Goal: Information Seeking & Learning: Check status

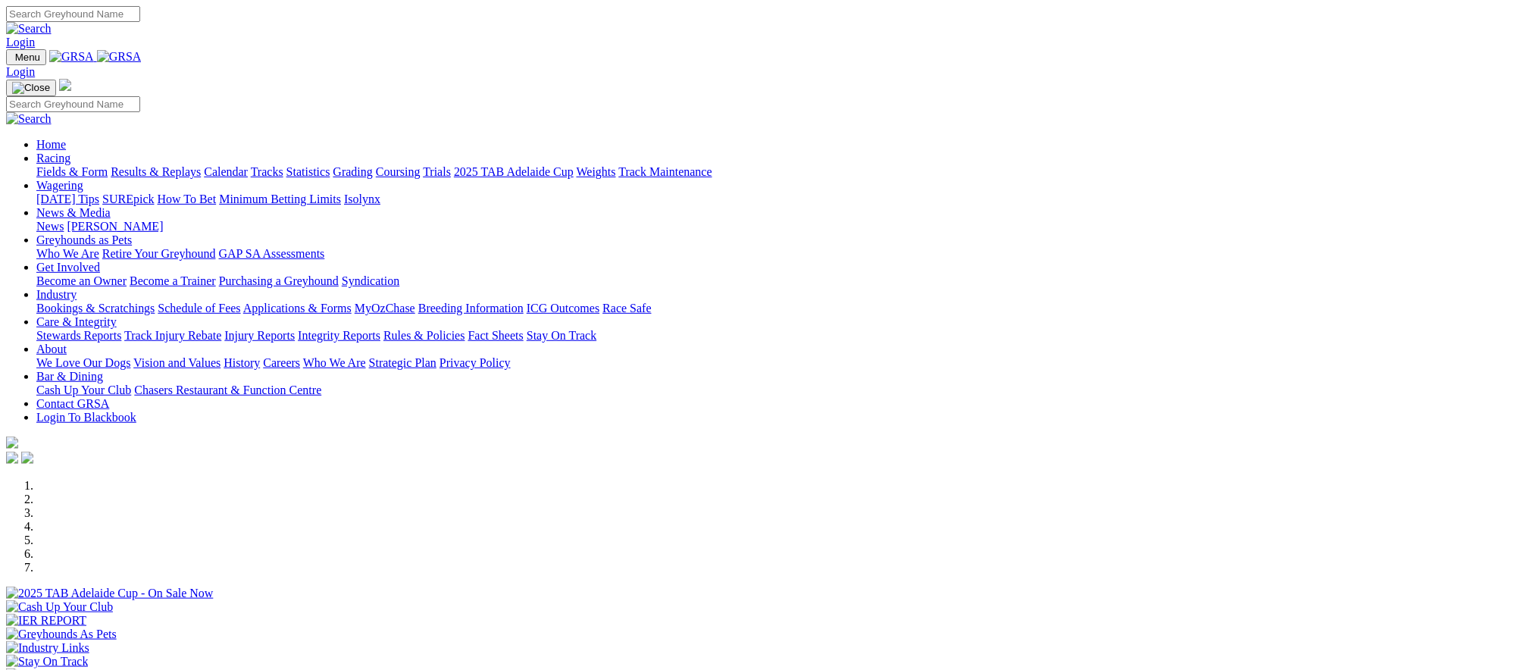
click at [70, 152] on link "Racing" at bounding box center [53, 158] width 34 height 13
click at [201, 178] on link "Results & Replays" at bounding box center [156, 171] width 90 height 13
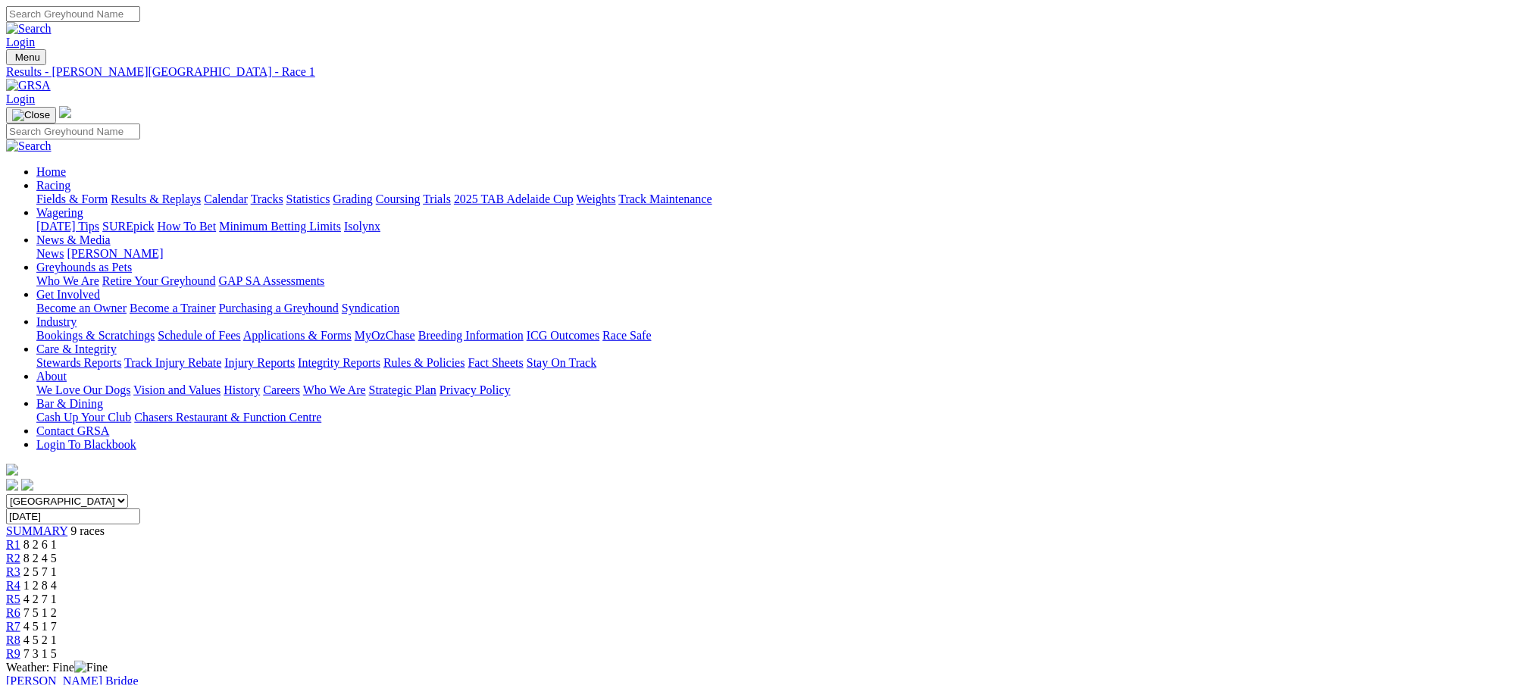
click at [57, 552] on span "8 2 4 5" at bounding box center [39, 558] width 33 height 13
click at [57, 565] on span "2 5 7 1" at bounding box center [39, 571] width 33 height 13
drag, startPoint x: 0, startPoint y: 0, endPoint x: 717, endPoint y: 242, distance: 757.1
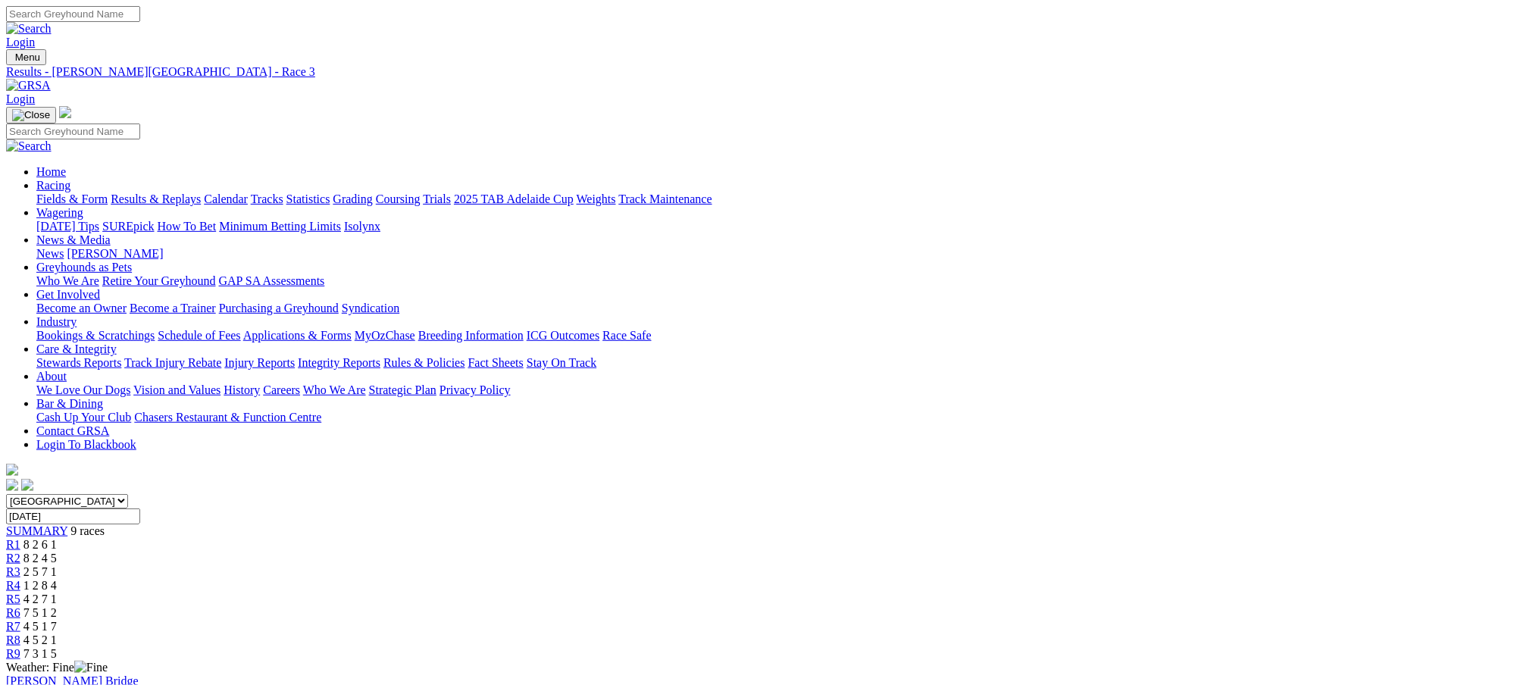
click at [57, 579] on span "1 2 8 4" at bounding box center [39, 585] width 33 height 13
click at [57, 592] on span "4 2 7 1" at bounding box center [39, 598] width 33 height 13
click at [915, 606] on div "R6 7 5 1 2" at bounding box center [757, 613] width 1502 height 14
click at [57, 620] on span "4 5 1 7" at bounding box center [39, 626] width 33 height 13
click at [57, 633] on span "4 5 2 1" at bounding box center [39, 639] width 33 height 13
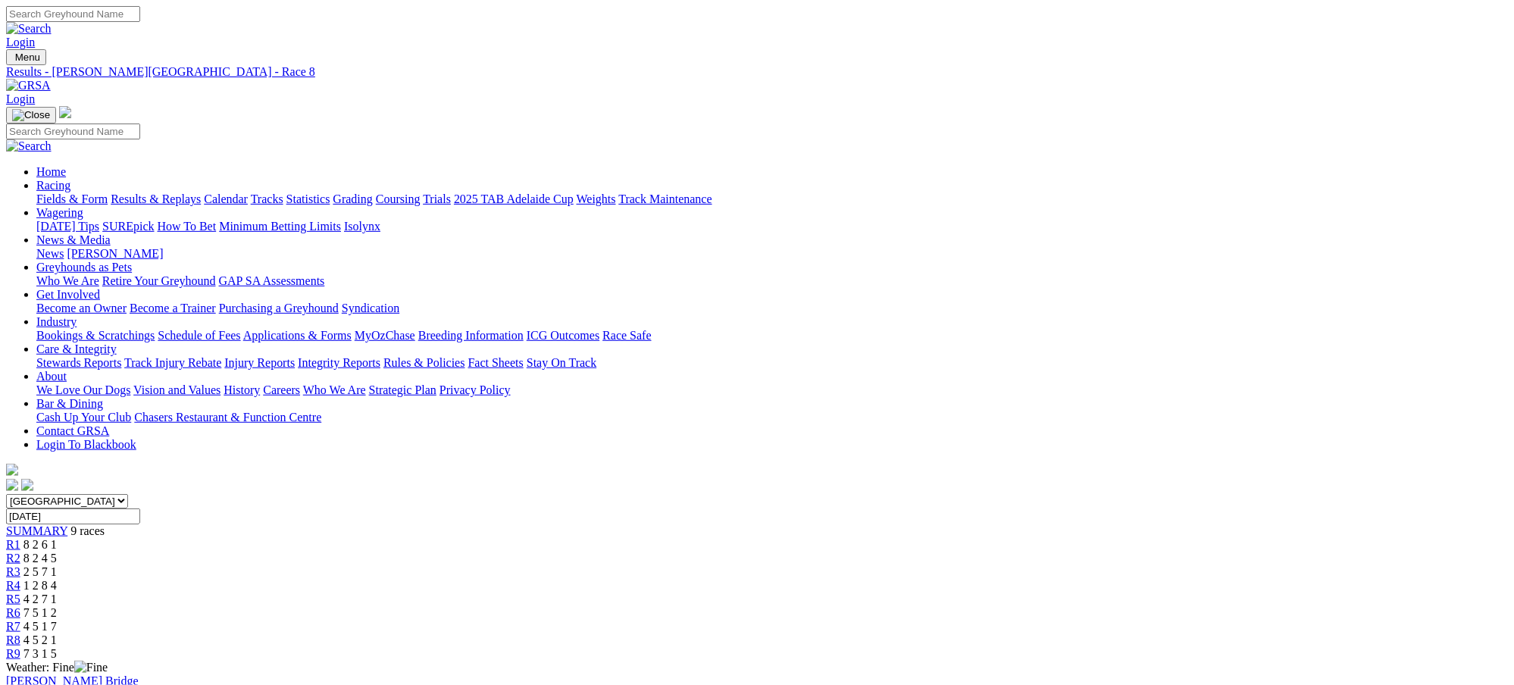
click at [57, 647] on span "7 3 1 5" at bounding box center [39, 653] width 33 height 13
click at [201, 192] on link "Results & Replays" at bounding box center [156, 198] width 90 height 13
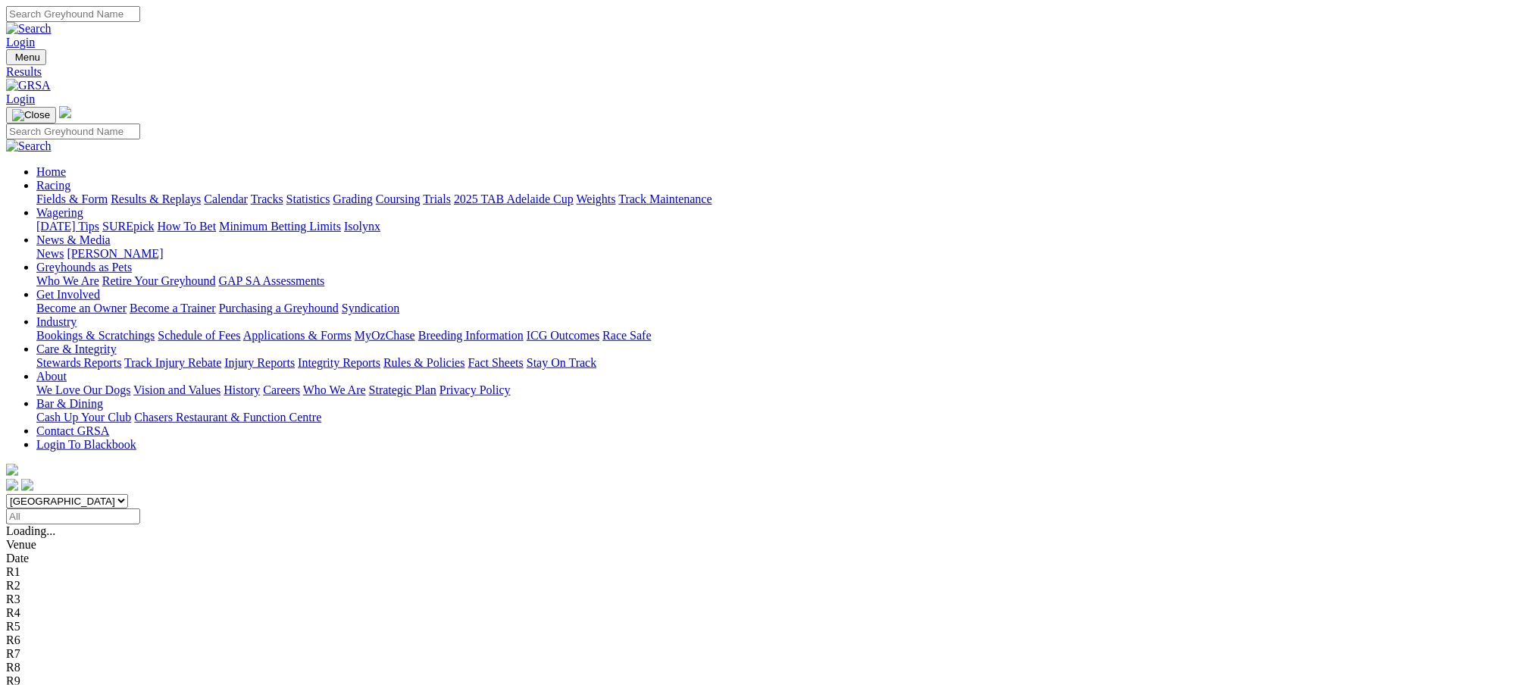
click at [57, 552] on span "4 5 1 8" at bounding box center [39, 558] width 33 height 13
click at [57, 565] on span "4 7 5 2" at bounding box center [39, 571] width 33 height 13
click at [57, 579] on span "1 6 8 2" at bounding box center [39, 585] width 33 height 13
click at [608, 565] on div "R3 4 7 5 2" at bounding box center [757, 572] width 1502 height 14
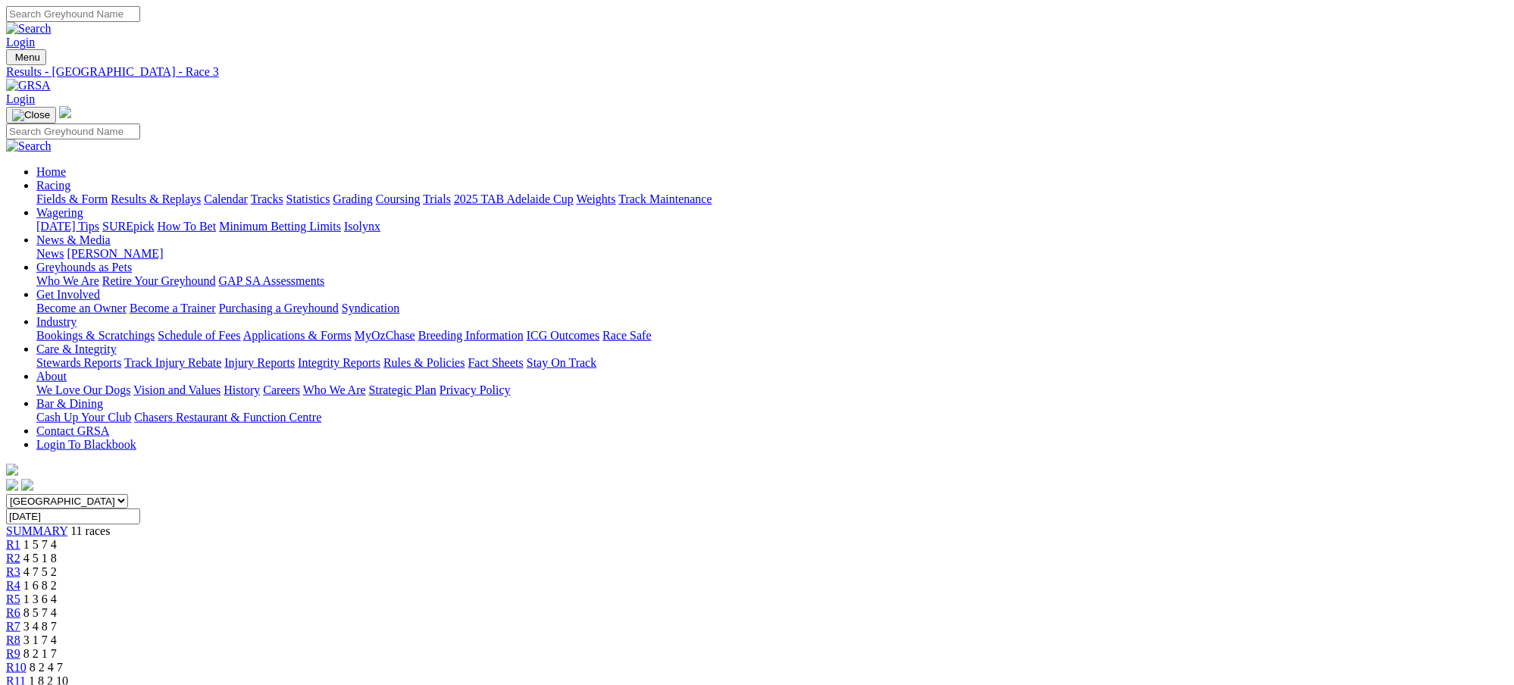
click at [660, 579] on div "R4 1 6 8 2" at bounding box center [757, 586] width 1502 height 14
click at [57, 592] on span "1 3 6 4" at bounding box center [39, 598] width 33 height 13
click at [57, 606] on span "8 5 7 4" at bounding box center [39, 612] width 33 height 13
drag, startPoint x: 0, startPoint y: 0, endPoint x: 890, endPoint y: 247, distance: 923.8
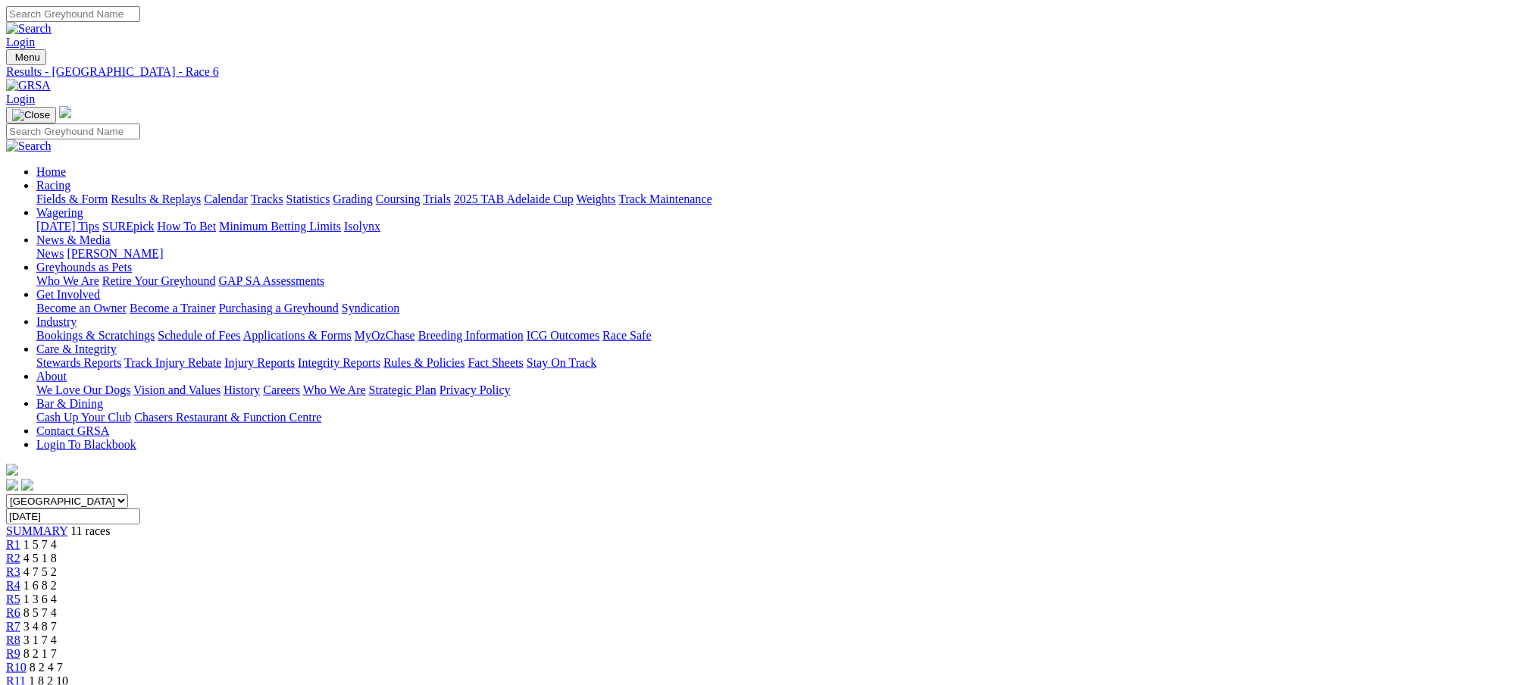
click at [57, 620] on span "3 4 8 7" at bounding box center [39, 626] width 33 height 13
click at [57, 633] on span "3 1 7 4" at bounding box center [39, 639] width 33 height 13
click at [57, 647] on span "8 2 1 7" at bounding box center [39, 653] width 33 height 13
click at [63, 661] on span "8 2 4 7" at bounding box center [46, 667] width 33 height 13
click at [68, 674] on span "1 8 2 10" at bounding box center [48, 680] width 39 height 13
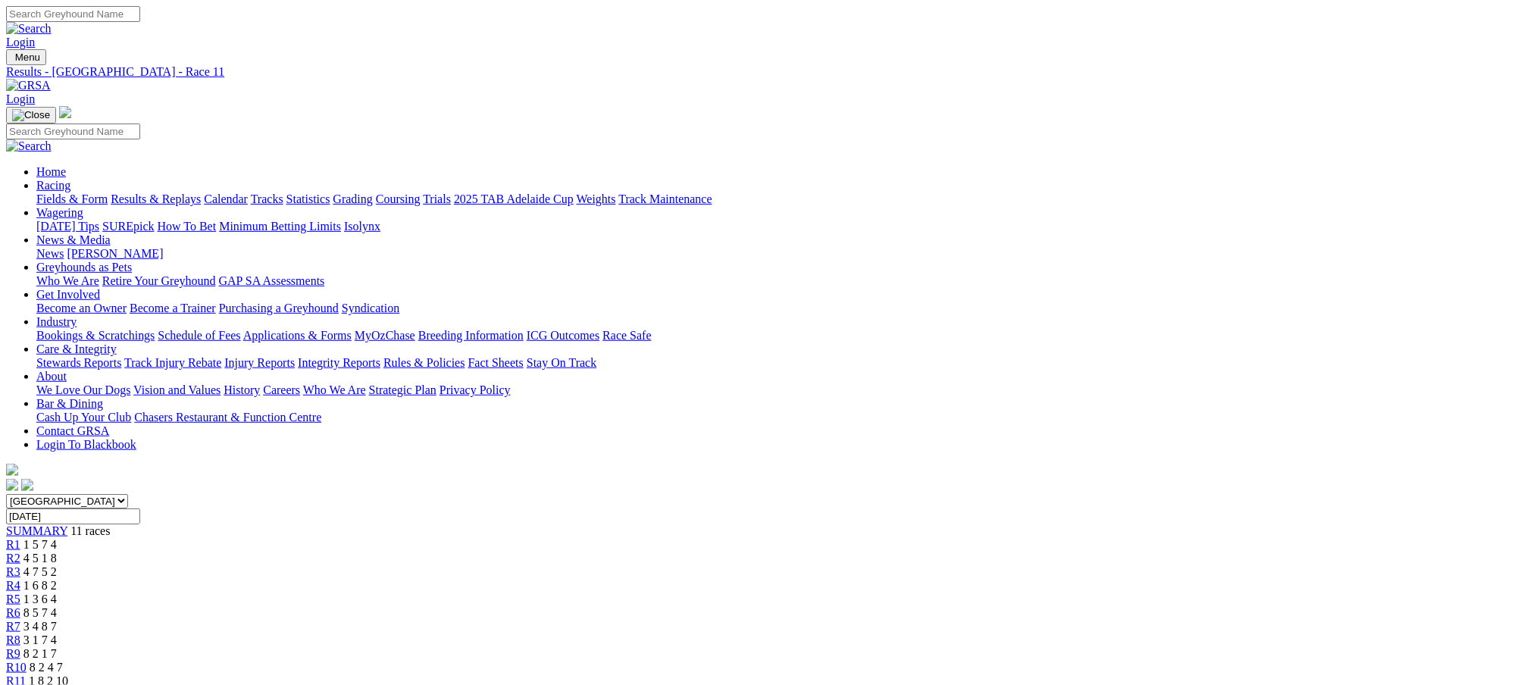
click at [108, 192] on link "Fields & Form" at bounding box center [71, 198] width 71 height 13
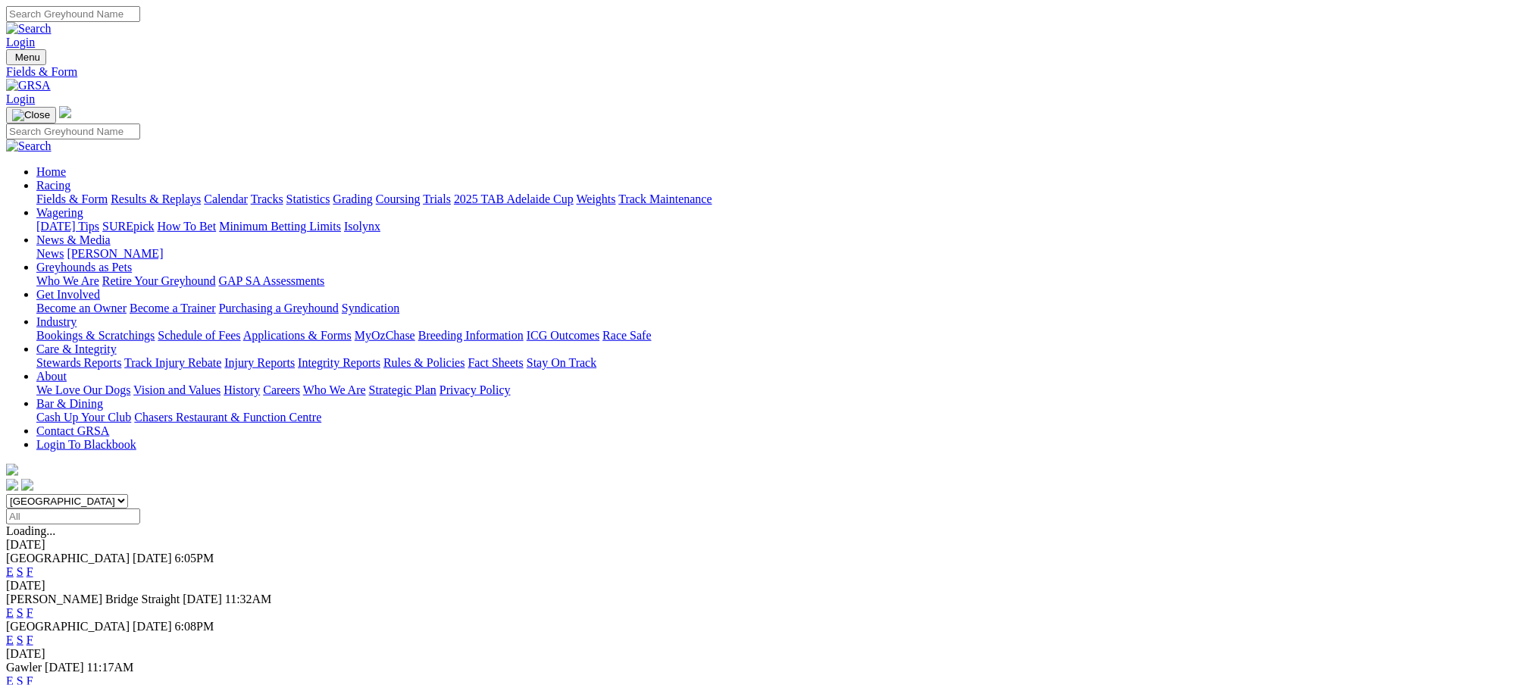
click at [33, 606] on link "F" at bounding box center [30, 612] width 7 height 13
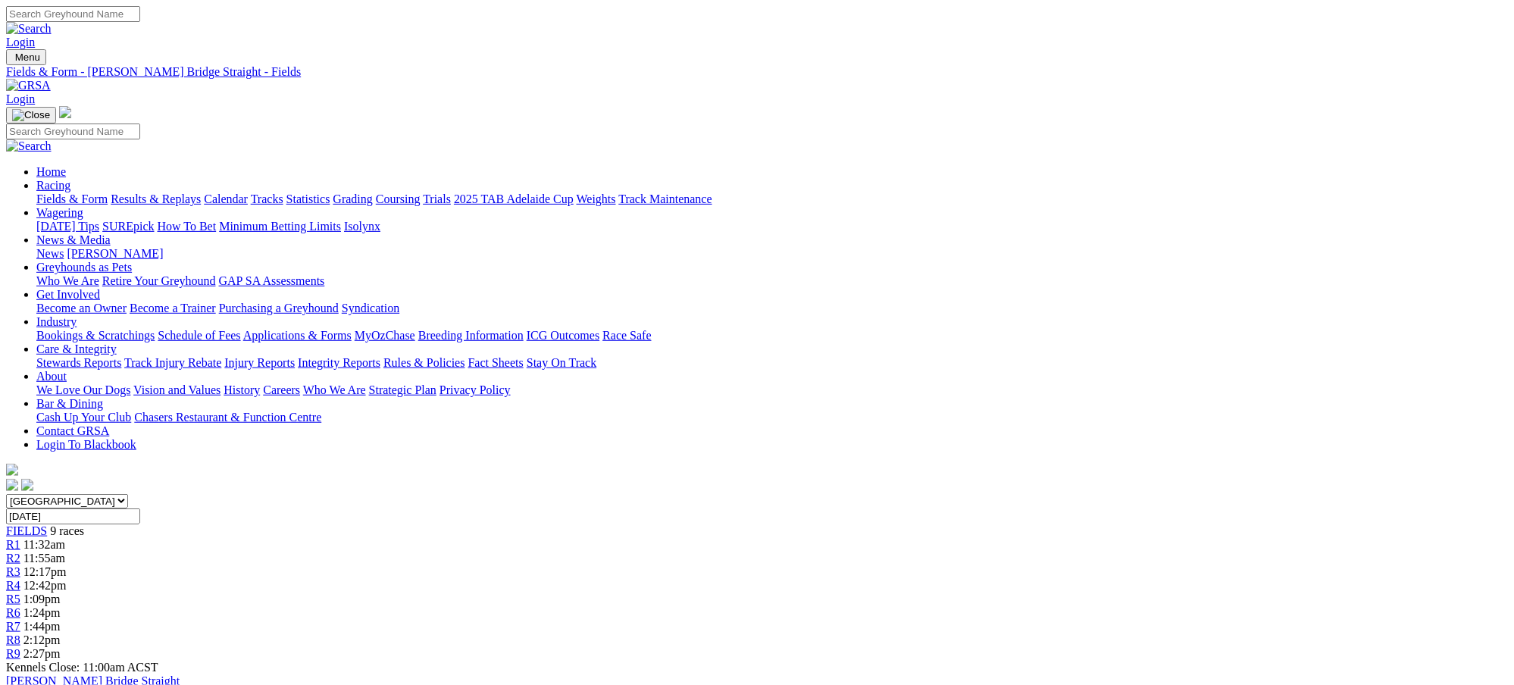
click at [65, 538] on span "11:32am" at bounding box center [44, 544] width 42 height 13
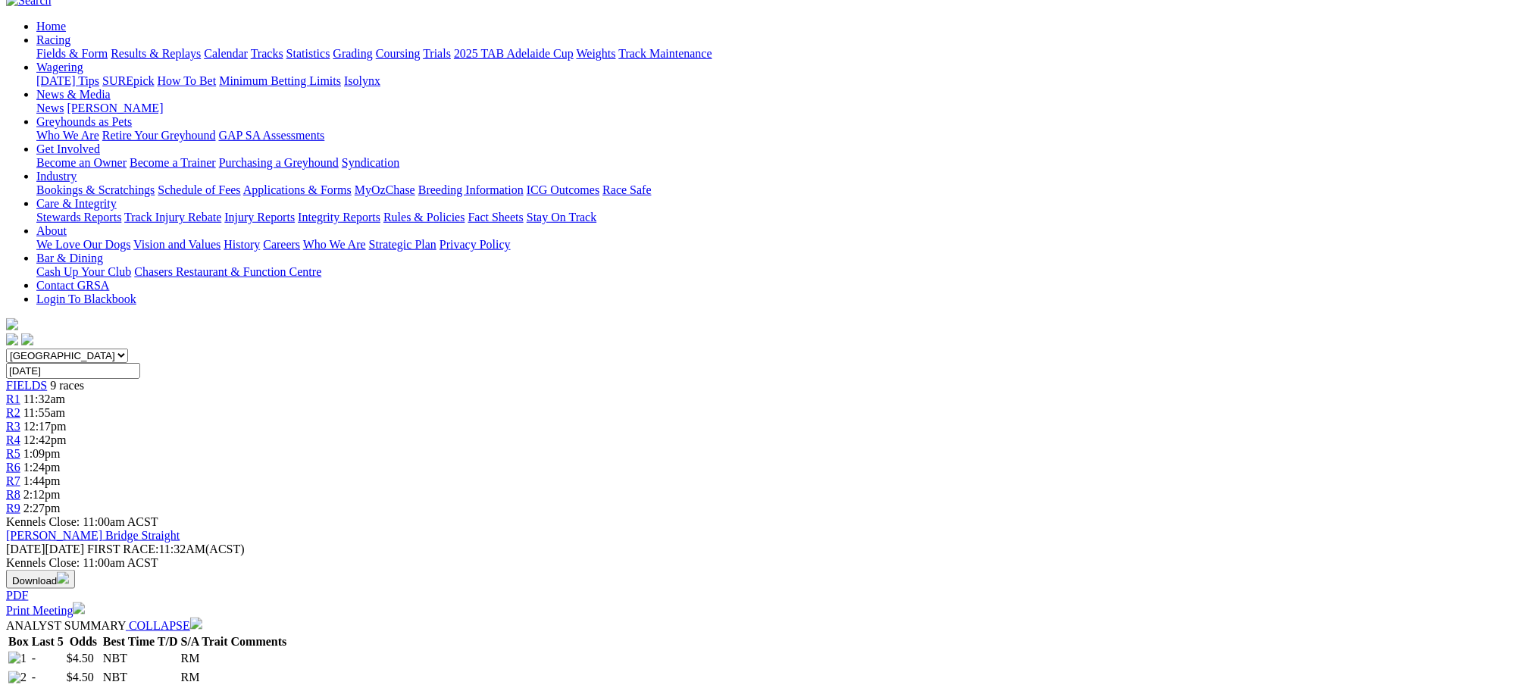
scroll to position [134, 0]
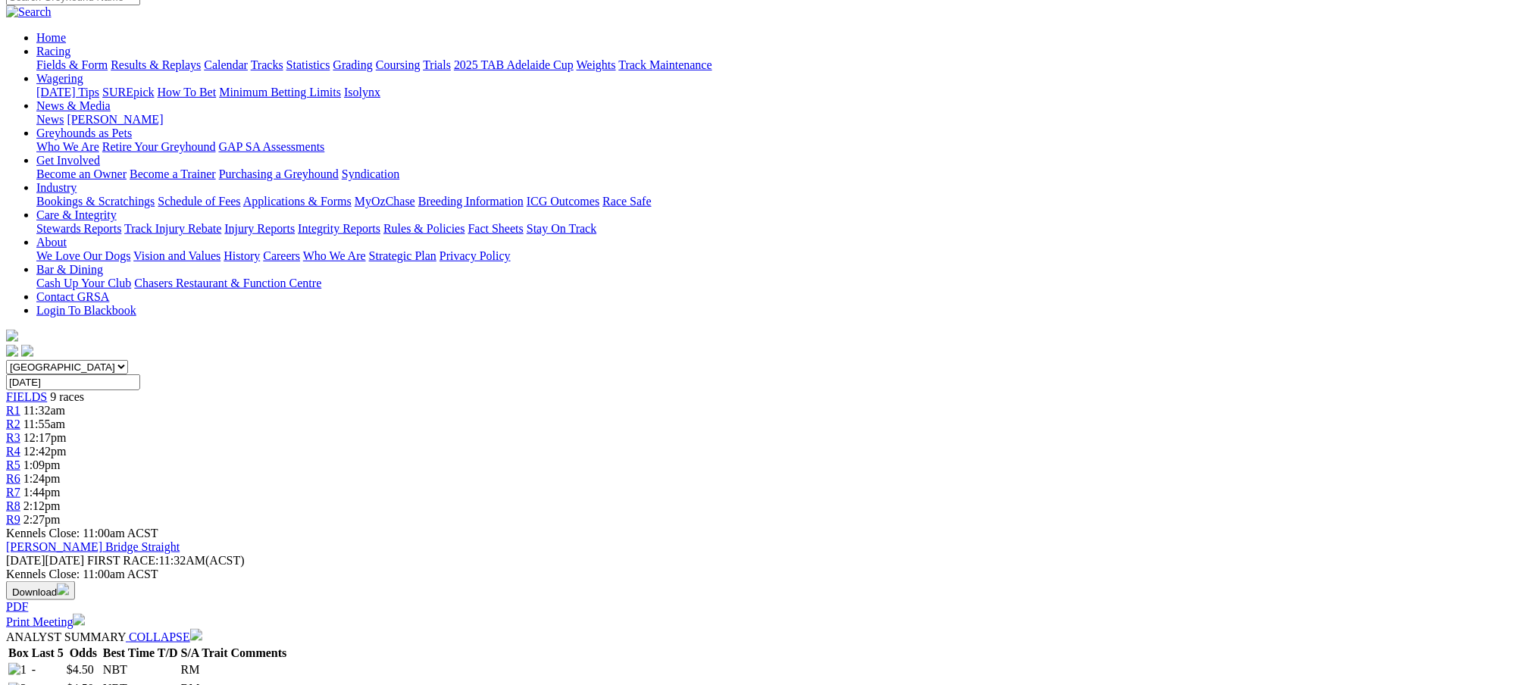
click at [84, 390] on span "9 races" at bounding box center [67, 396] width 34 height 13
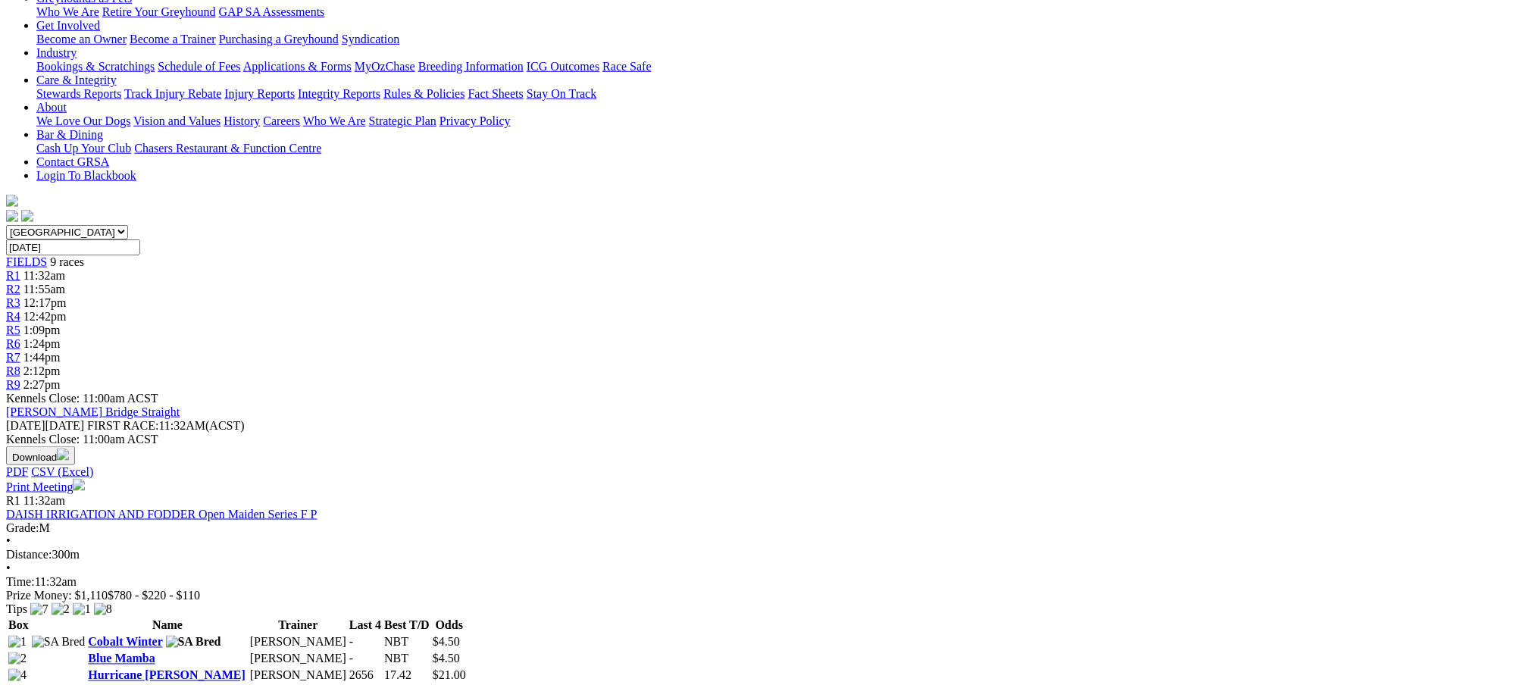
scroll to position [242, 0]
